Goal: Find specific page/section: Find specific page/section

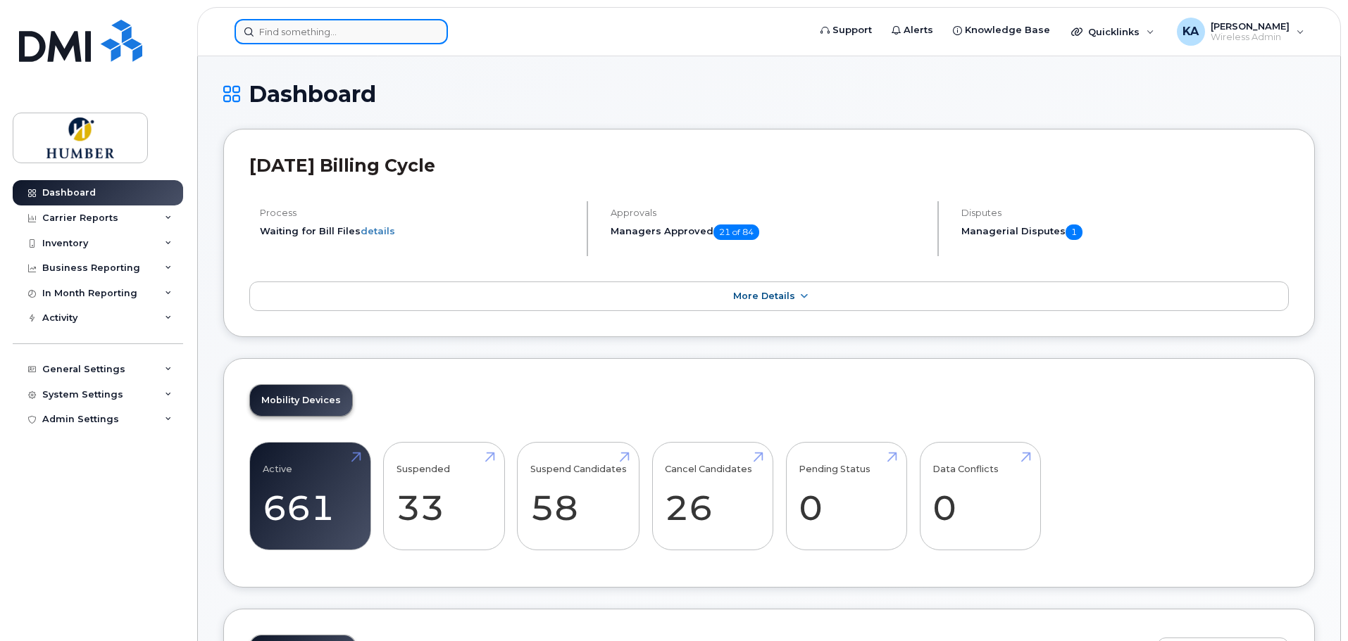
click at [363, 35] on input at bounding box center [340, 31] width 213 height 25
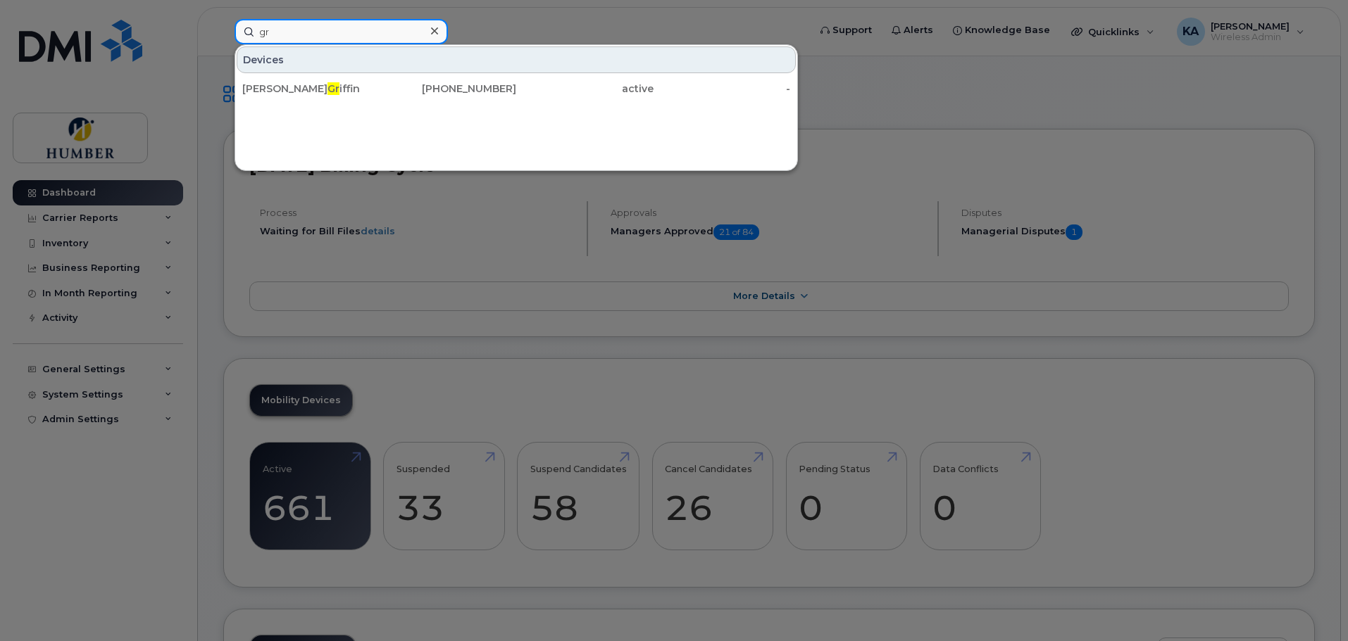
type input "g"
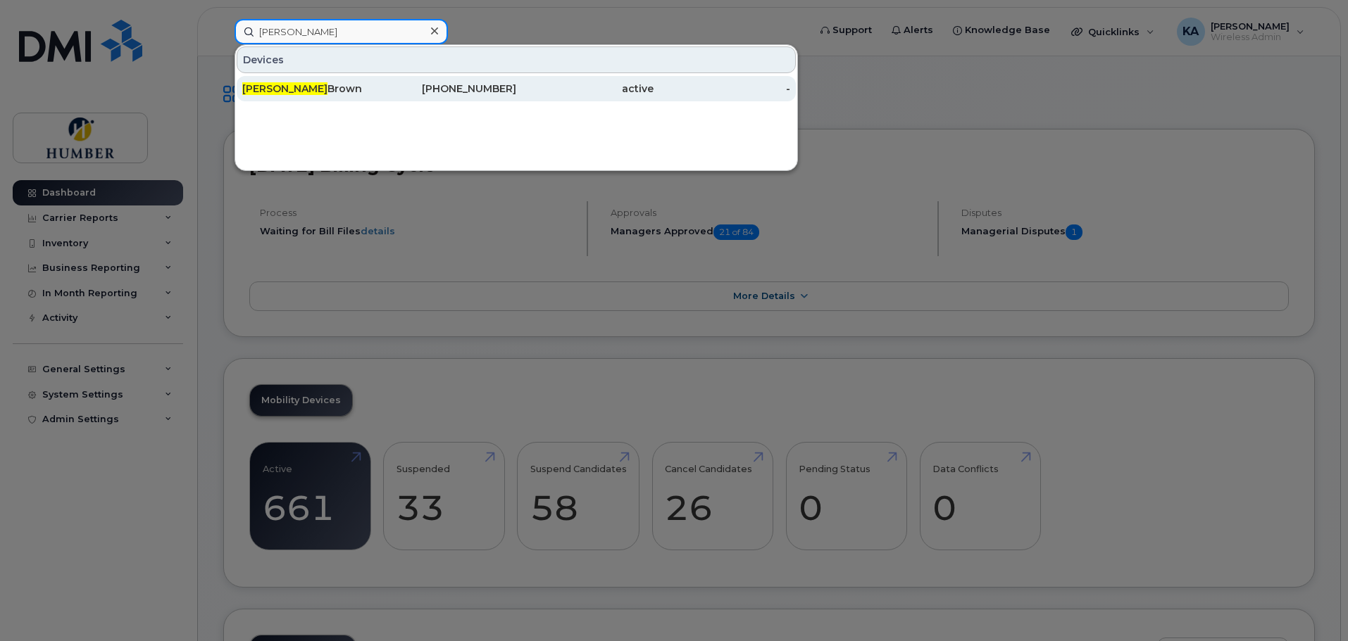
type input "gifty"
click at [303, 91] on div "Gifty Brown" at bounding box center [310, 89] width 137 height 14
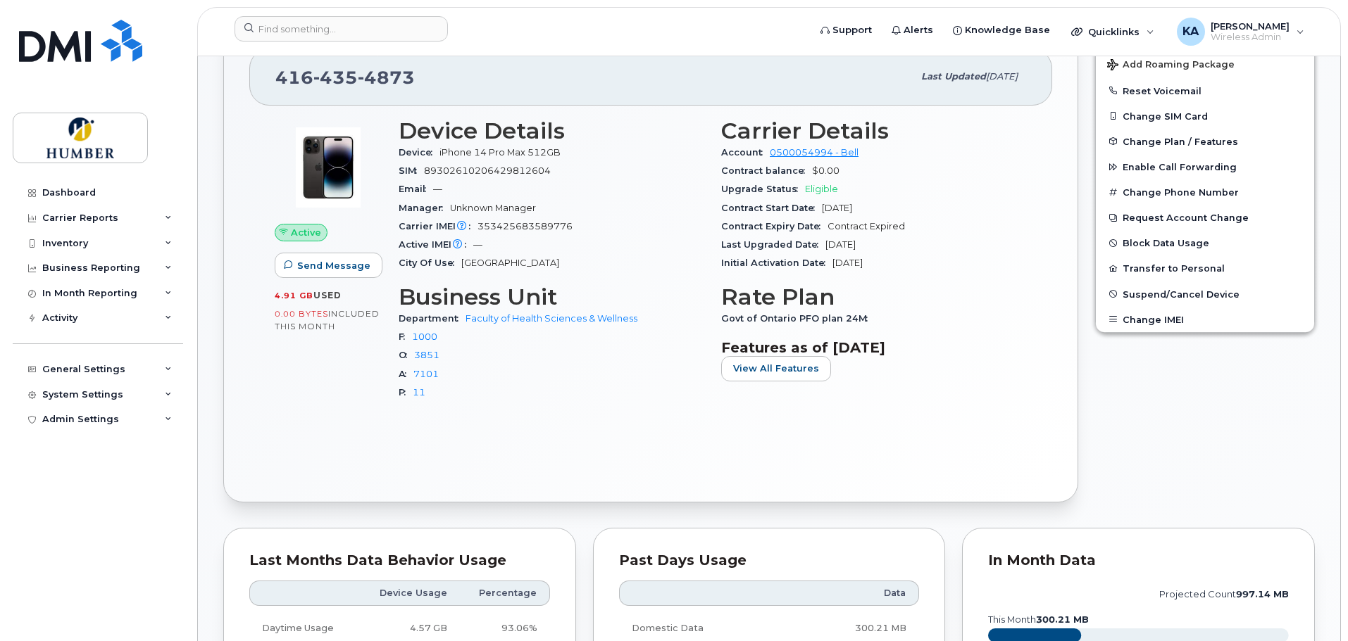
scroll to position [282, 0]
